Goal: Find specific page/section: Find specific page/section

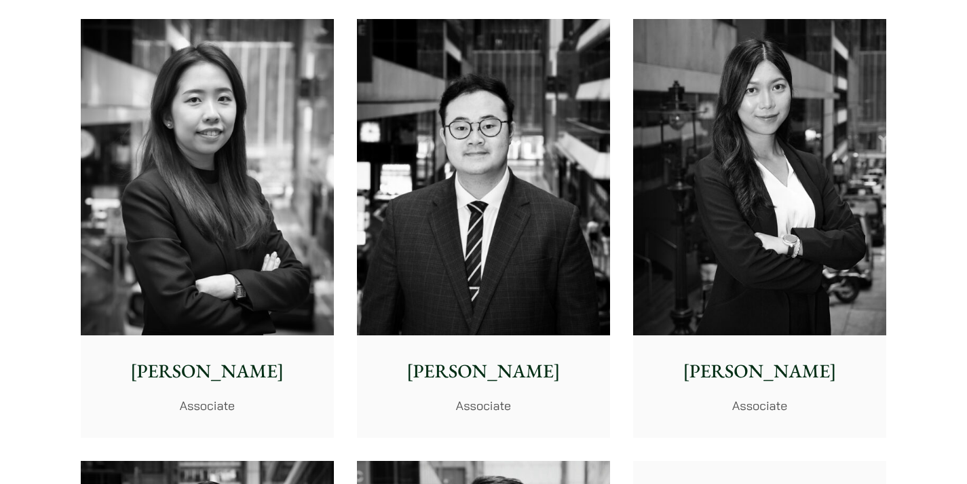
scroll to position [4953, 0]
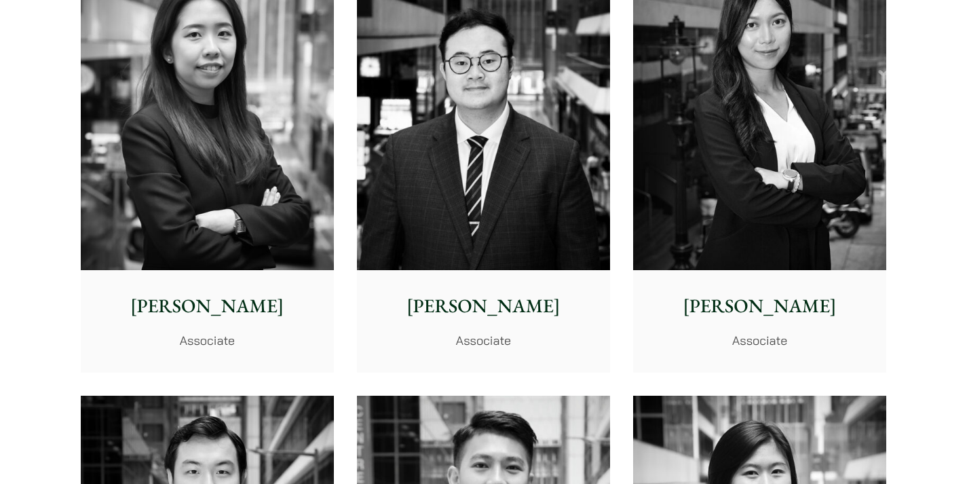
click at [208, 170] on img at bounding box center [207, 112] width 253 height 317
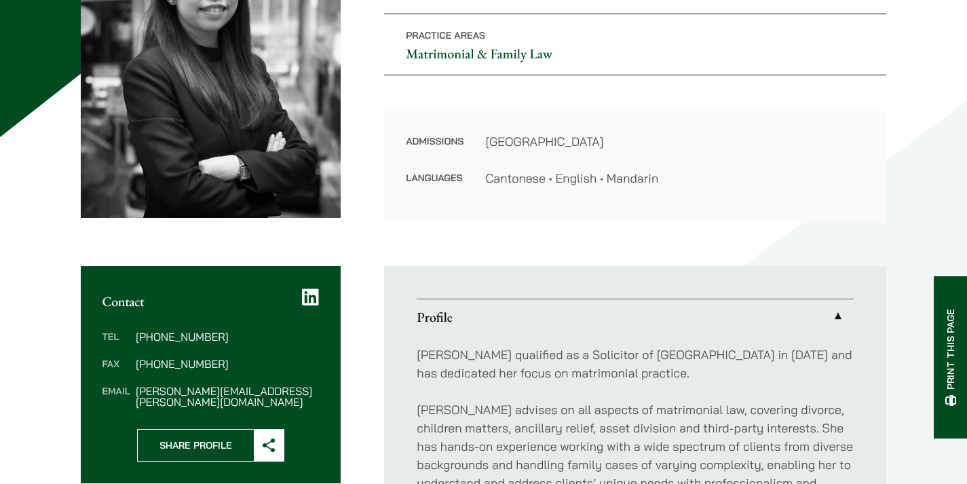
scroll to position [271, 0]
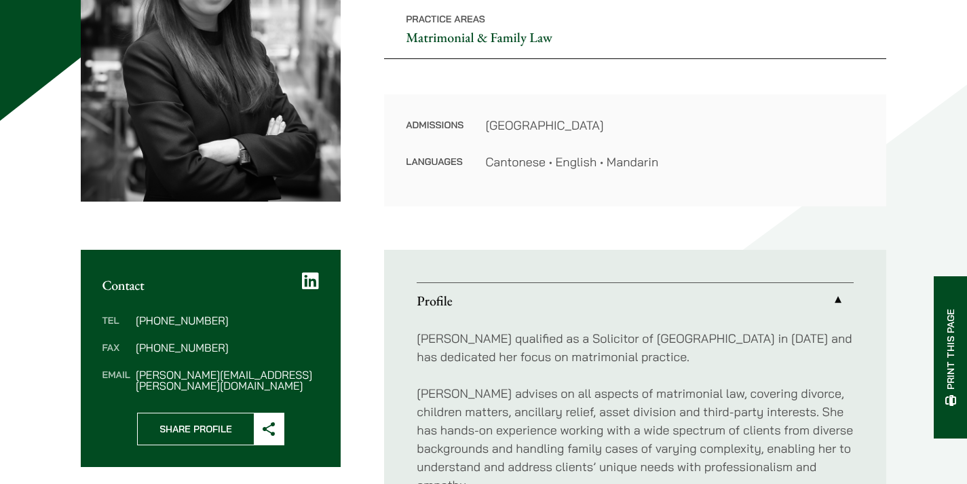
drag, startPoint x: 535, startPoint y: 310, endPoint x: 478, endPoint y: 307, distance: 57.1
click at [478, 307] on link "Profile" at bounding box center [635, 300] width 437 height 35
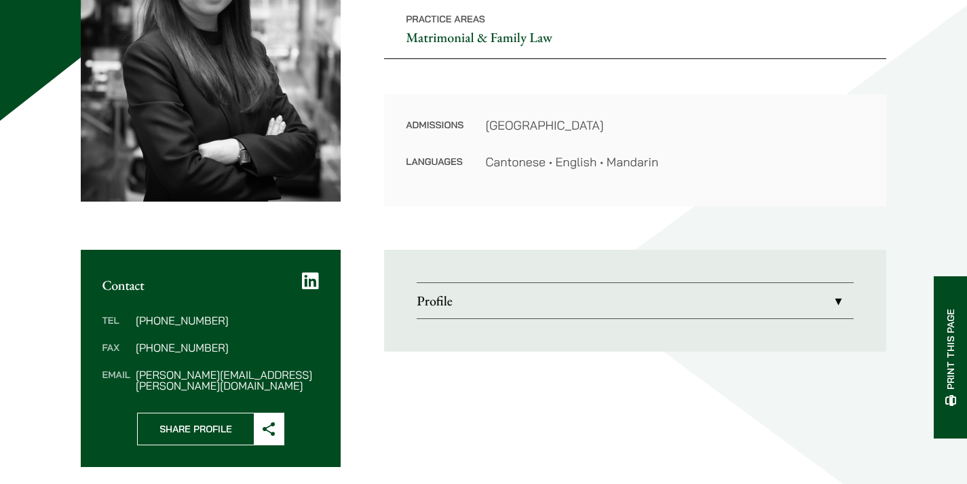
click at [433, 295] on link "Profile" at bounding box center [635, 300] width 437 height 35
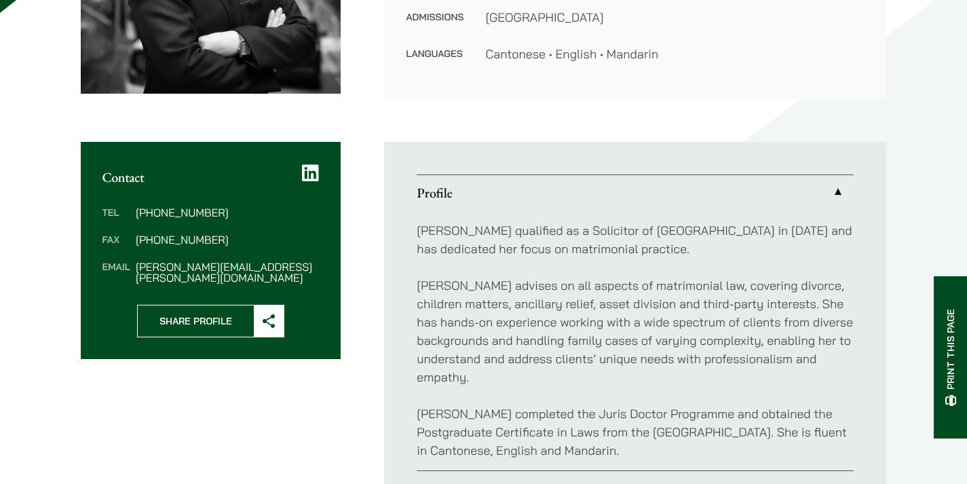
scroll to position [407, 0]
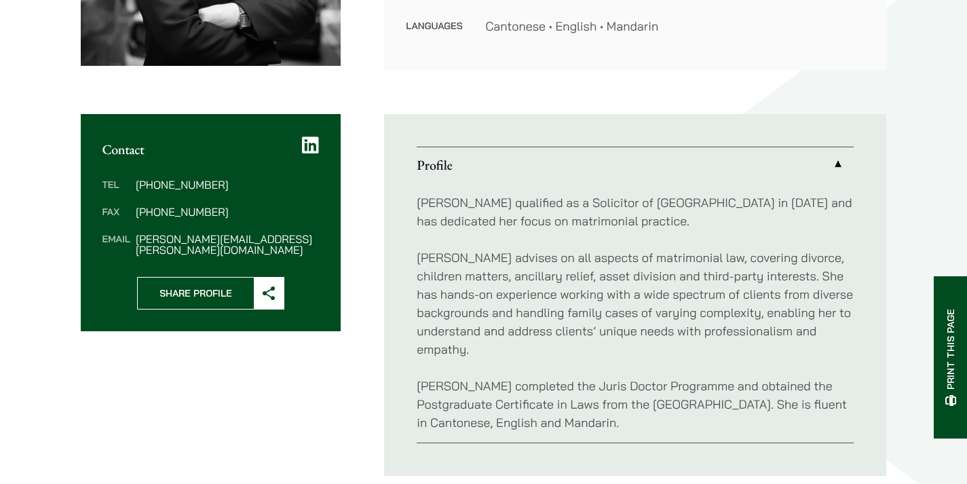
drag, startPoint x: 678, startPoint y: 266, endPoint x: 497, endPoint y: 265, distance: 181.2
click at [497, 265] on p "[PERSON_NAME] advises on all aspects of matrimonial law, covering divorce, chil…" at bounding box center [635, 303] width 437 height 110
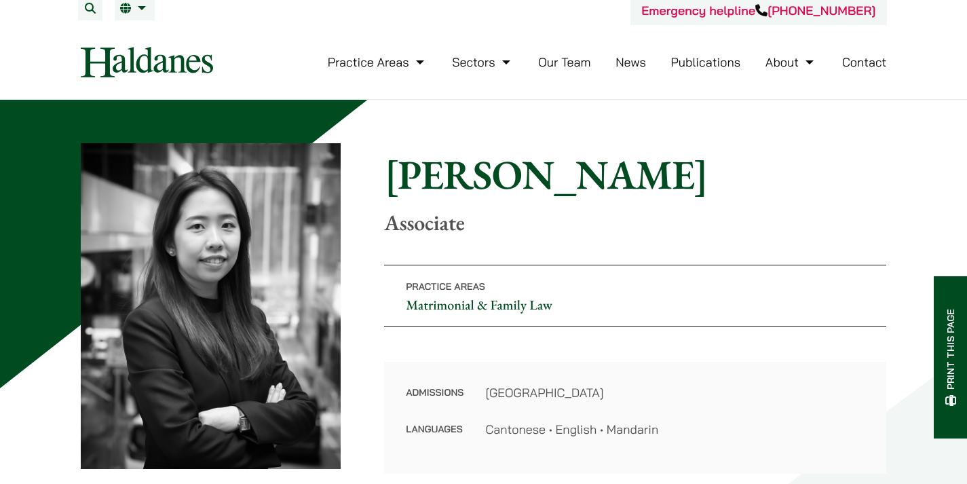
scroll to position [0, 0]
